Goal: Find specific page/section: Find specific page/section

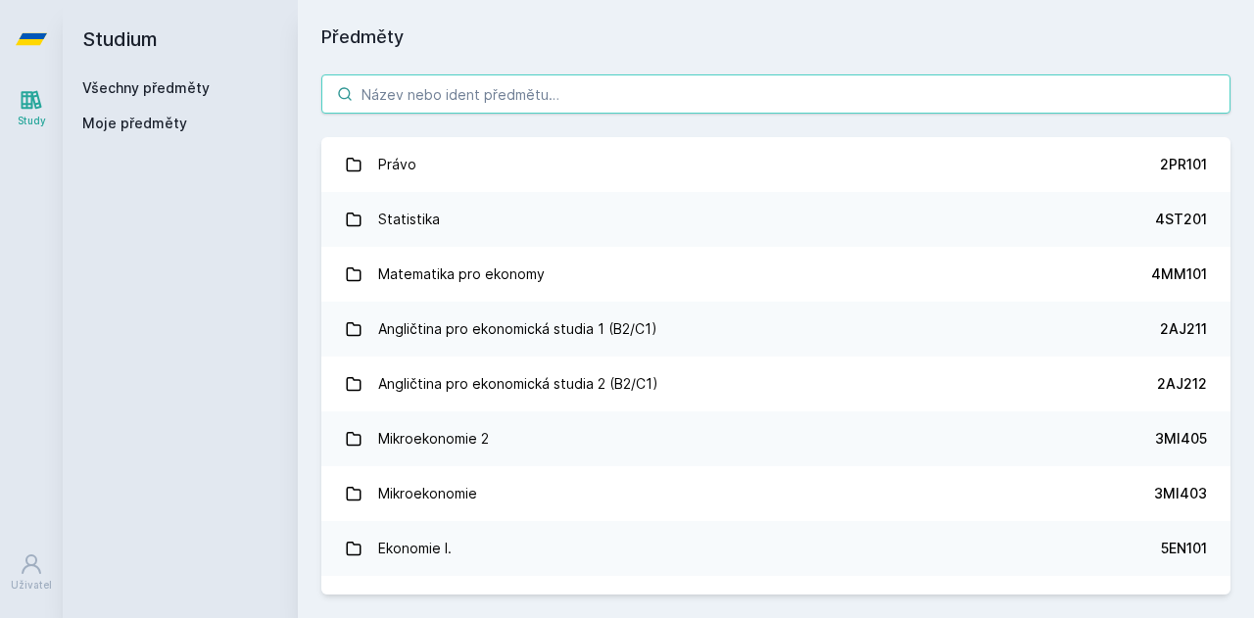
click at [441, 107] on input "search" at bounding box center [775, 93] width 909 height 39
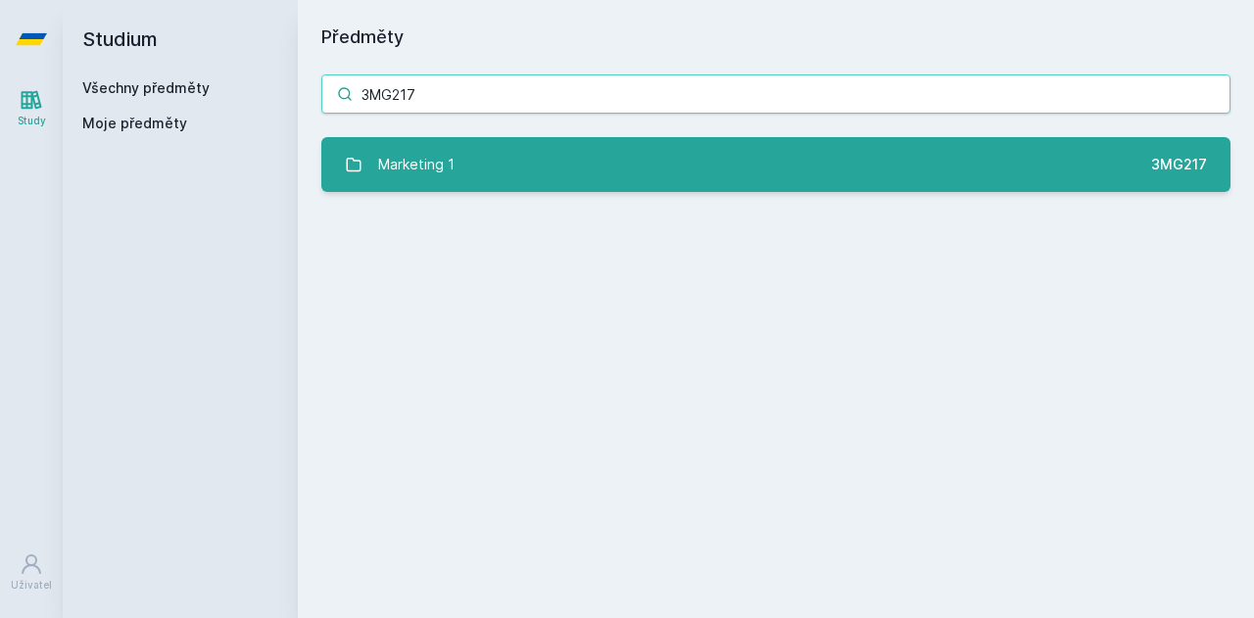
type input "3MG217"
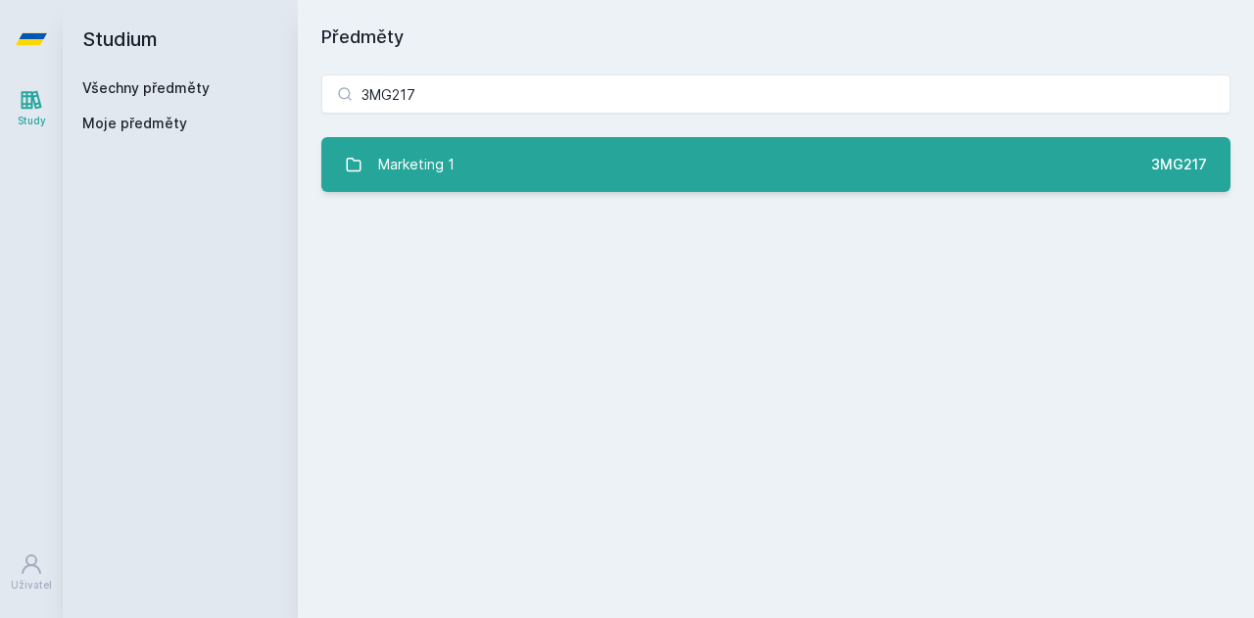
click at [470, 173] on link "Marketing 1 3MG217" at bounding box center [775, 164] width 909 height 55
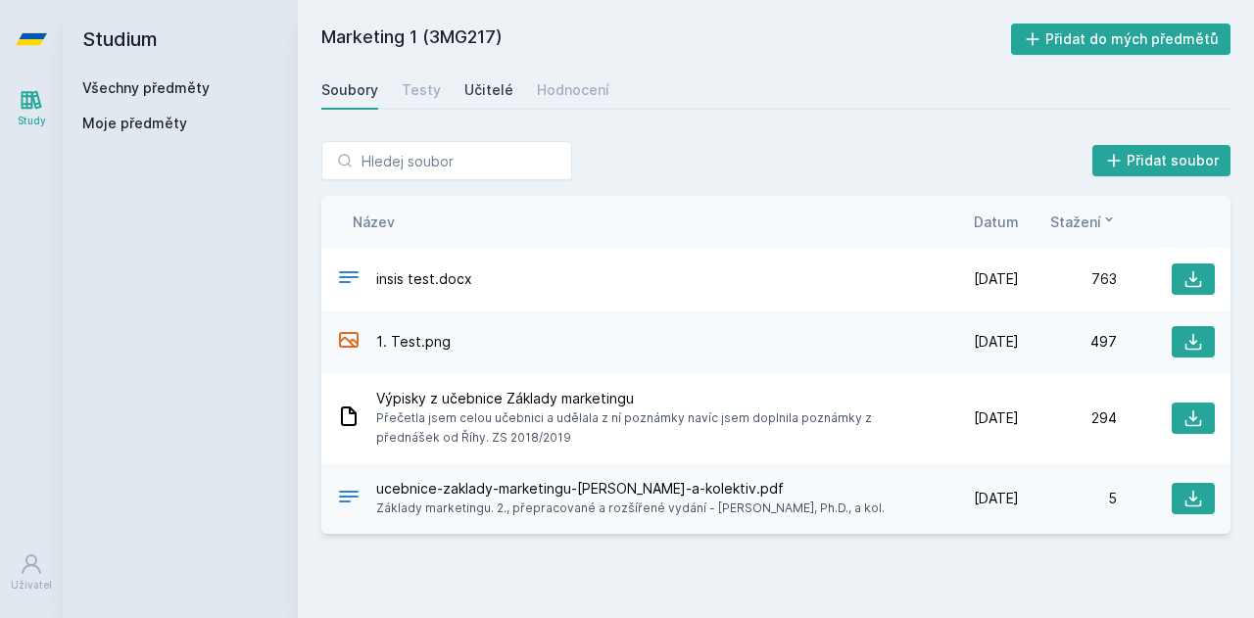
click at [482, 94] on div "Učitelé" at bounding box center [488, 90] width 49 height 20
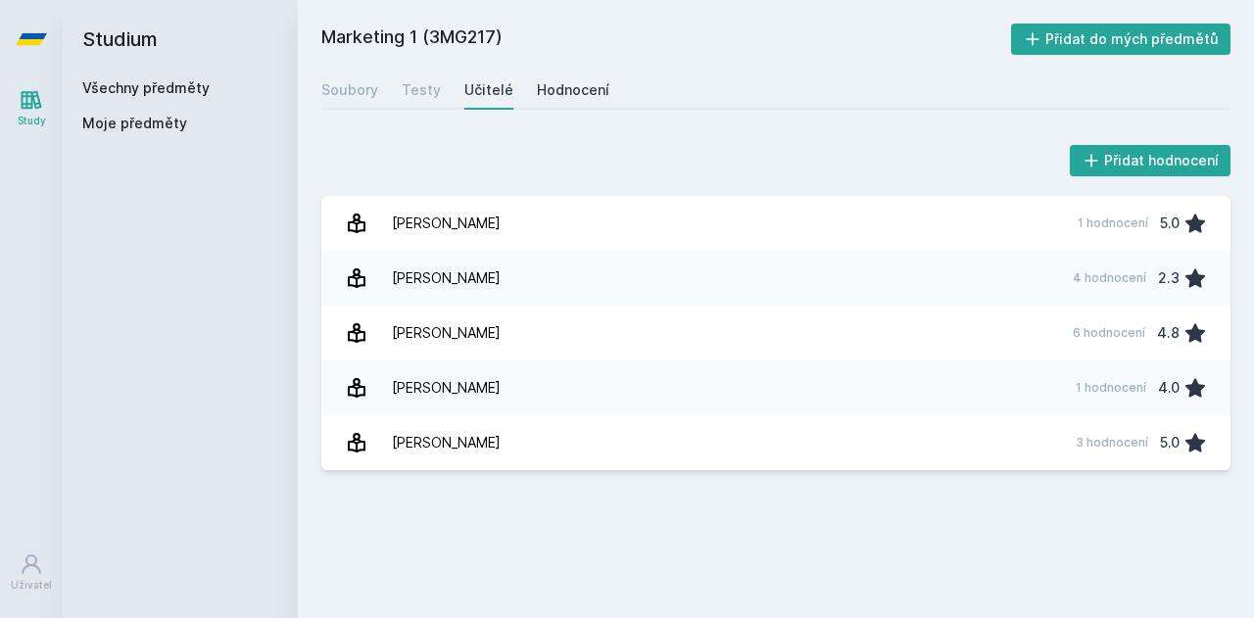
click at [571, 81] on div "Hodnocení" at bounding box center [573, 90] width 72 height 20
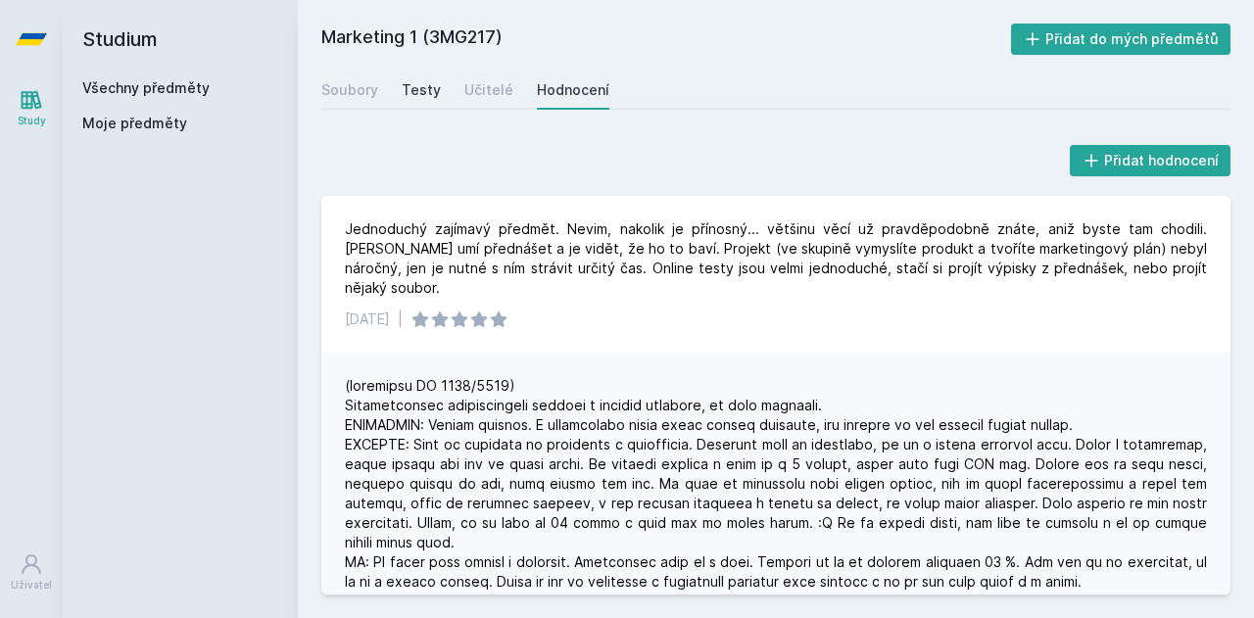
click at [419, 84] on div "Testy" at bounding box center [421, 90] width 39 height 20
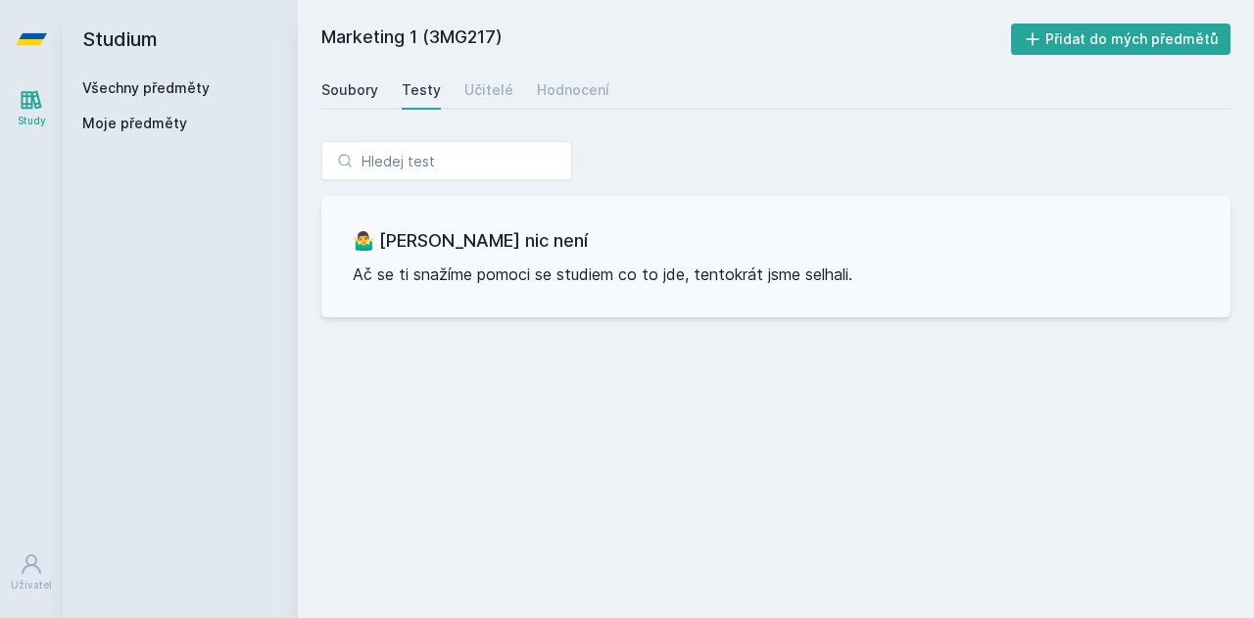
click at [368, 85] on div "Soubory" at bounding box center [349, 90] width 57 height 20
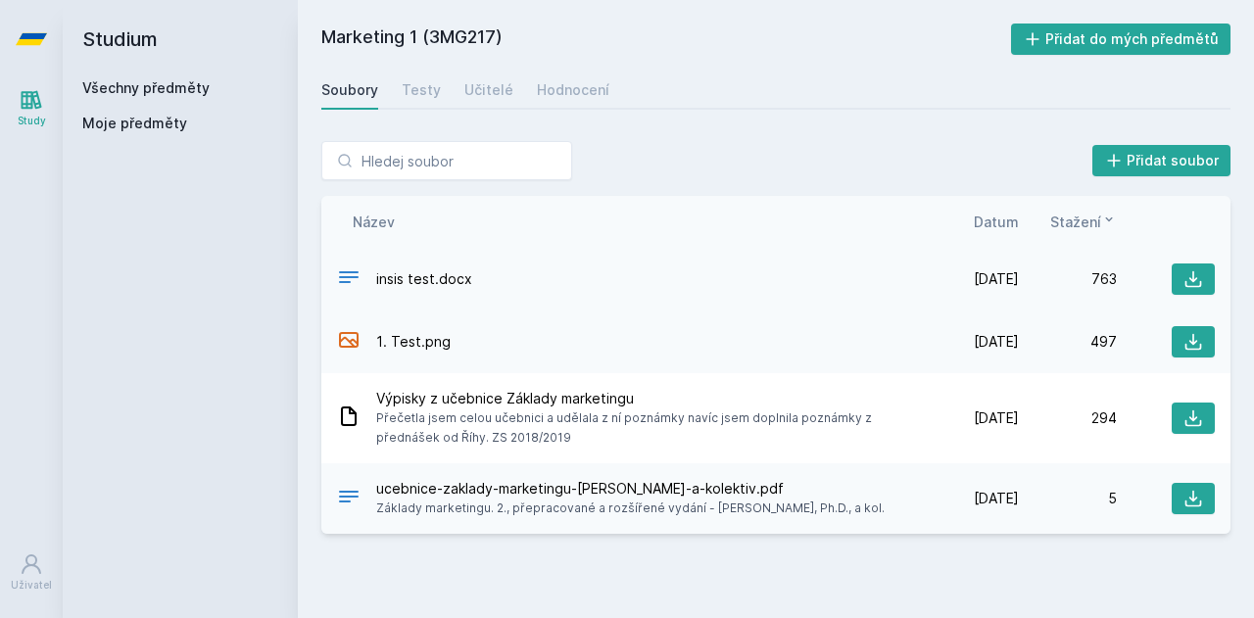
click at [509, 281] on div "insis test.docx" at bounding box center [629, 280] width 584 height 28
click at [527, 289] on div "insis test.docx" at bounding box center [629, 280] width 584 height 28
click at [1195, 281] on icon at bounding box center [1194, 279] width 20 height 20
click at [1191, 347] on icon at bounding box center [1194, 342] width 20 height 20
